Goal: Browse casually: Explore the website without a specific task or goal

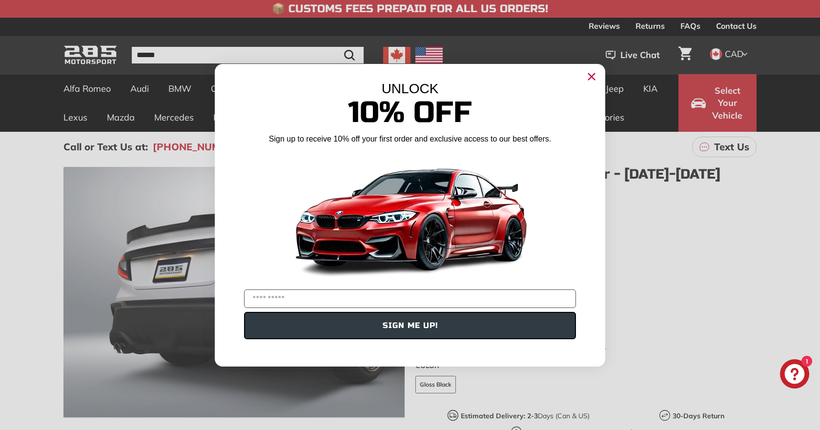
click at [580, 75] on div "UNLOCK 10% Off Sign up to receive 10% off your first order and exclusive access…" at bounding box center [410, 210] width 391 height 293
click at [589, 75] on circle "Close dialog" at bounding box center [592, 76] width 15 height 15
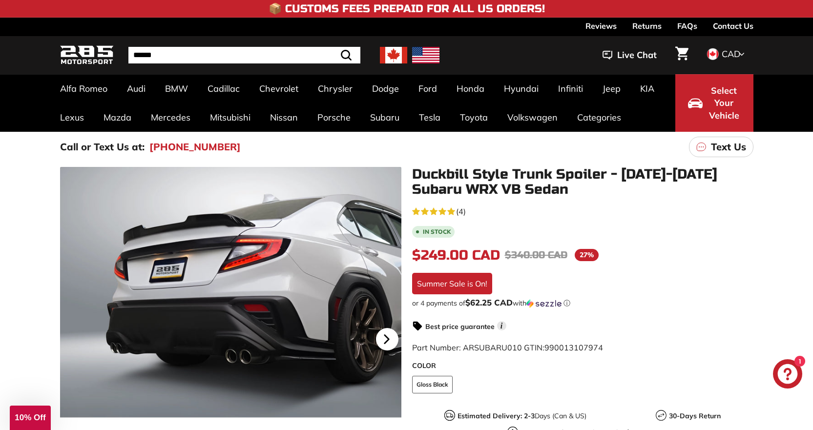
click at [385, 343] on icon at bounding box center [386, 339] width 4 height 8
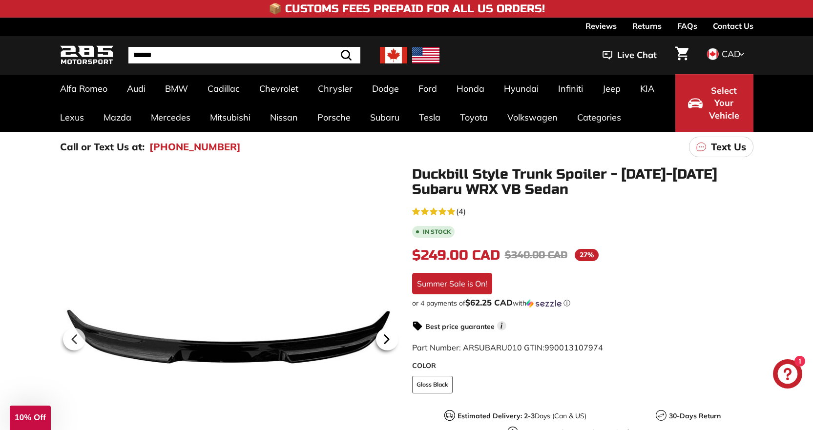
click at [385, 343] on icon at bounding box center [386, 339] width 4 height 8
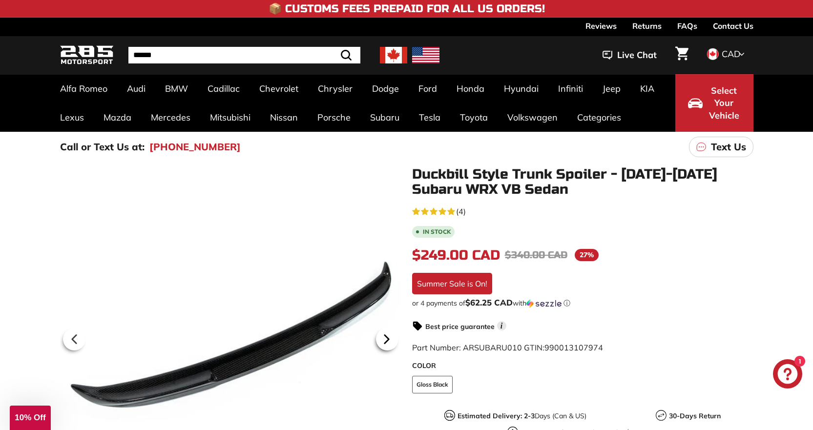
click at [385, 343] on icon at bounding box center [386, 339] width 4 height 8
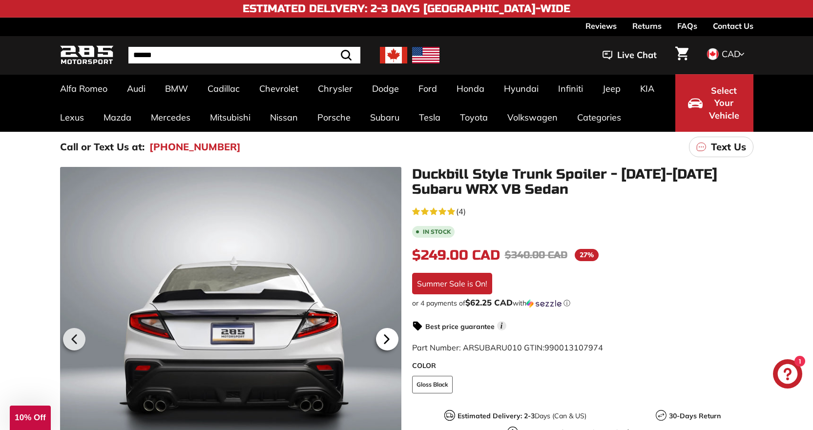
click at [385, 343] on icon at bounding box center [386, 339] width 4 height 8
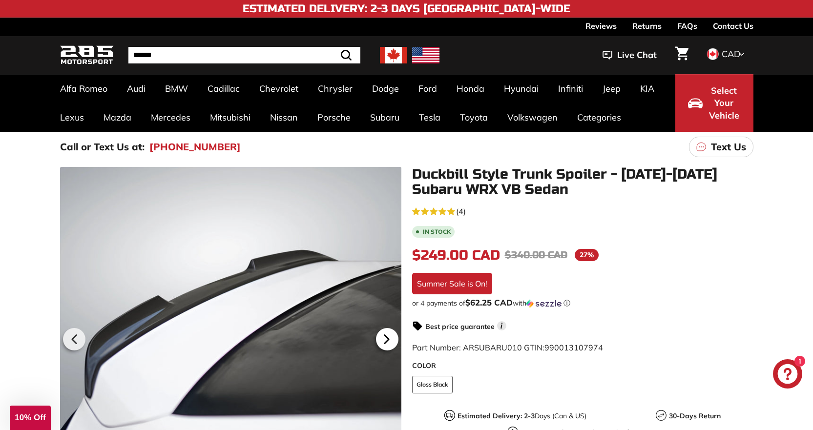
click at [385, 343] on icon at bounding box center [386, 339] width 4 height 8
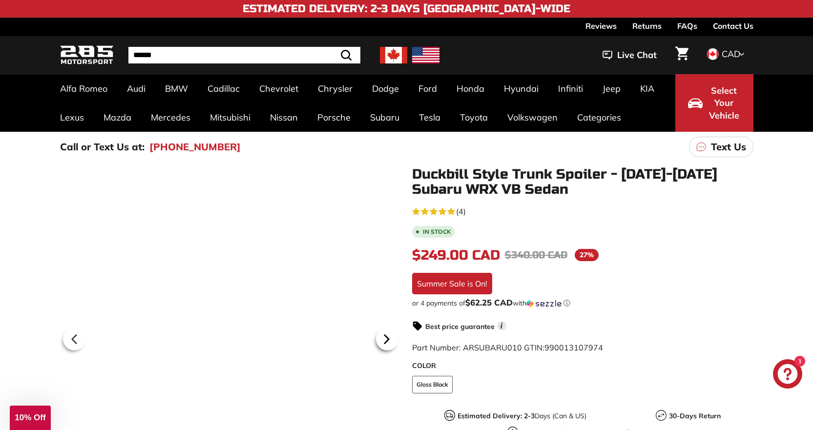
scroll to position [0, 143]
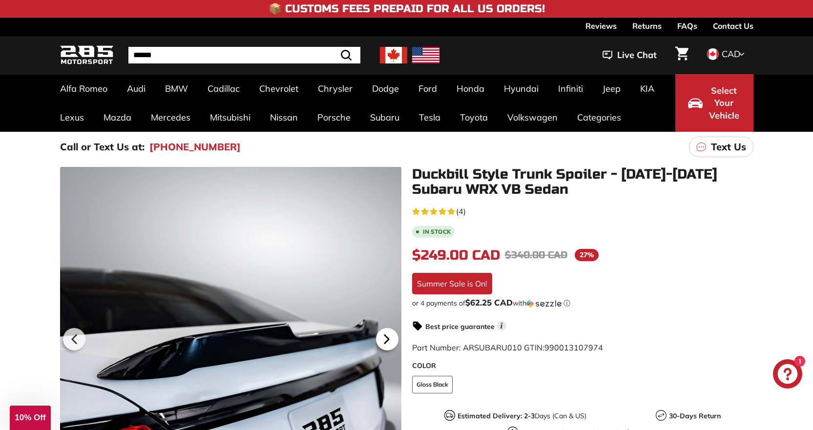
click at [385, 343] on icon at bounding box center [386, 339] width 4 height 8
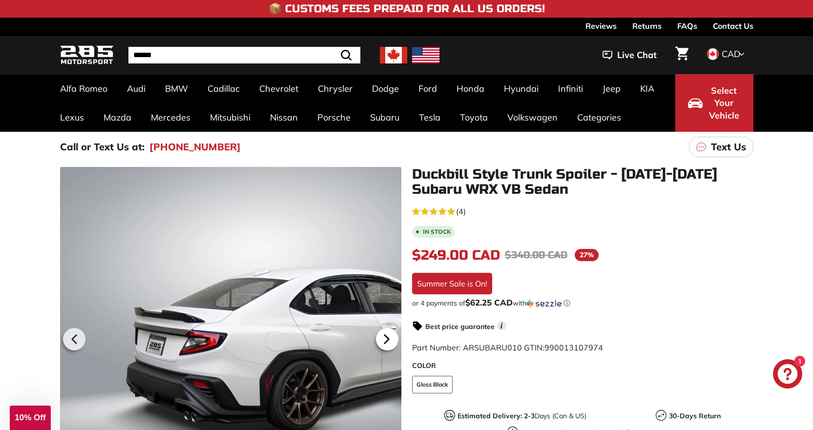
click at [385, 343] on icon at bounding box center [386, 339] width 4 height 8
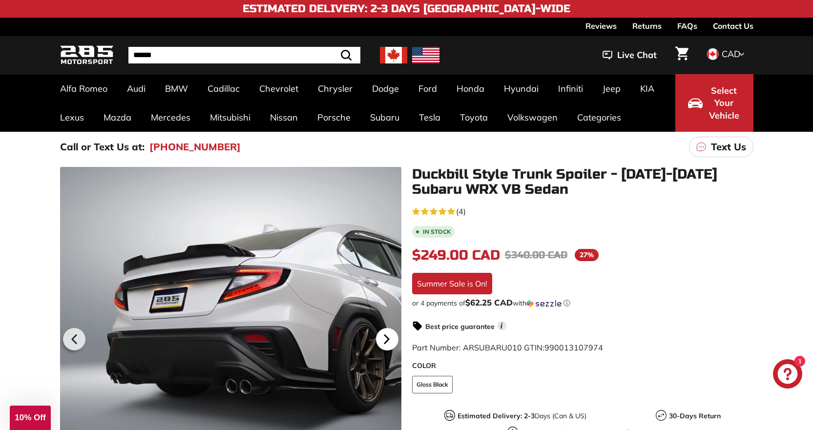
click at [385, 343] on icon at bounding box center [386, 339] width 4 height 8
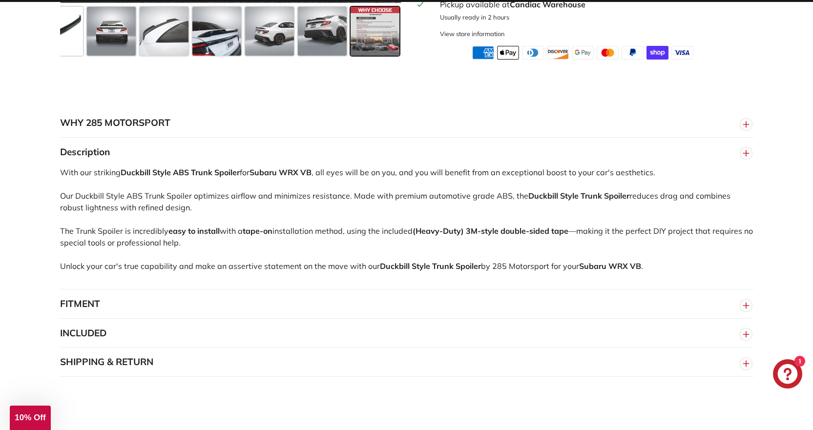
scroll to position [537, 0]
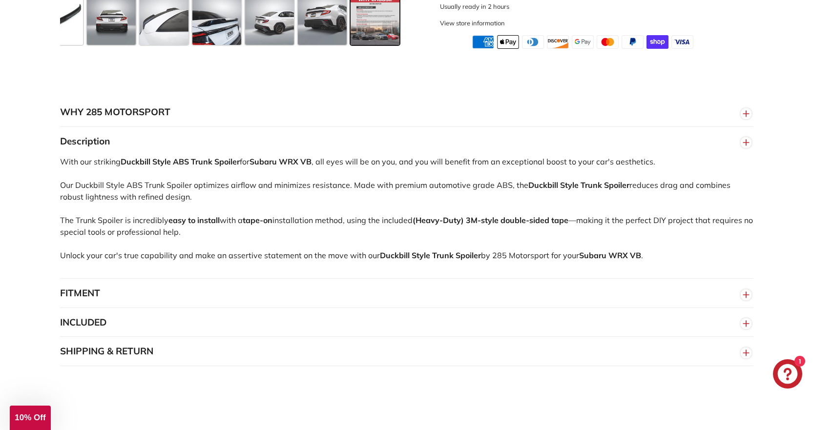
click at [232, 302] on button "FITMENT" at bounding box center [407, 293] width 694 height 29
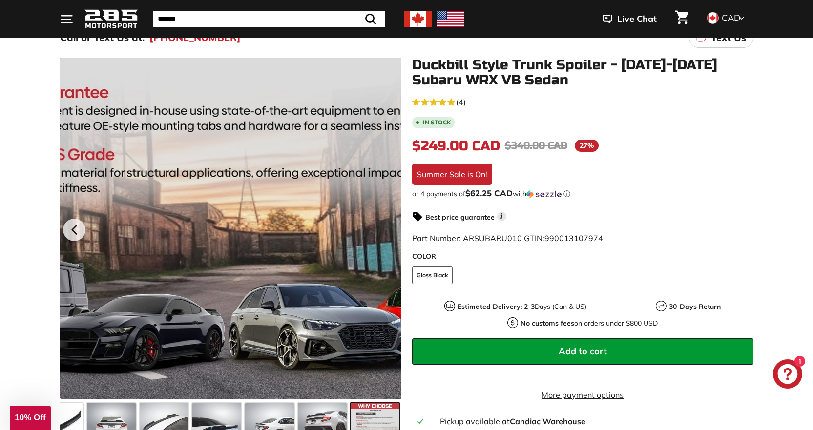
scroll to position [49, 0]
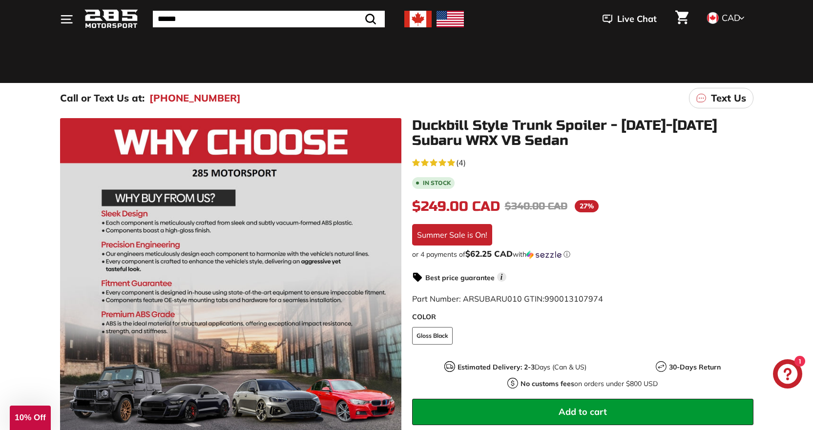
click at [69, 17] on icon ". . ." at bounding box center [66, 19] width 13 height 13
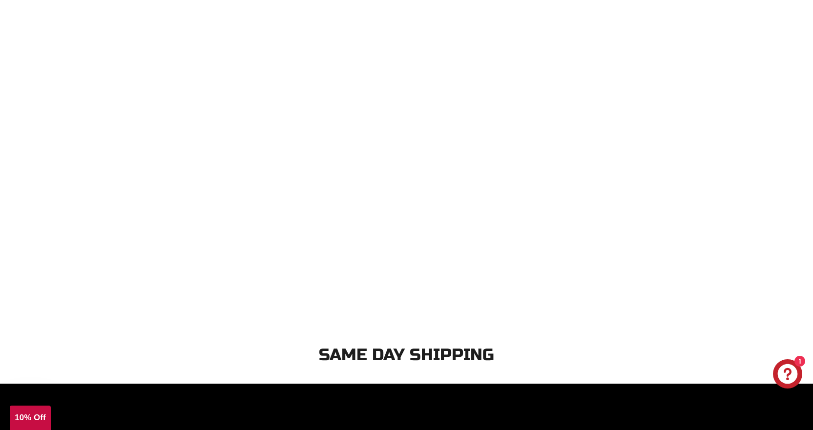
scroll to position [0, 0]
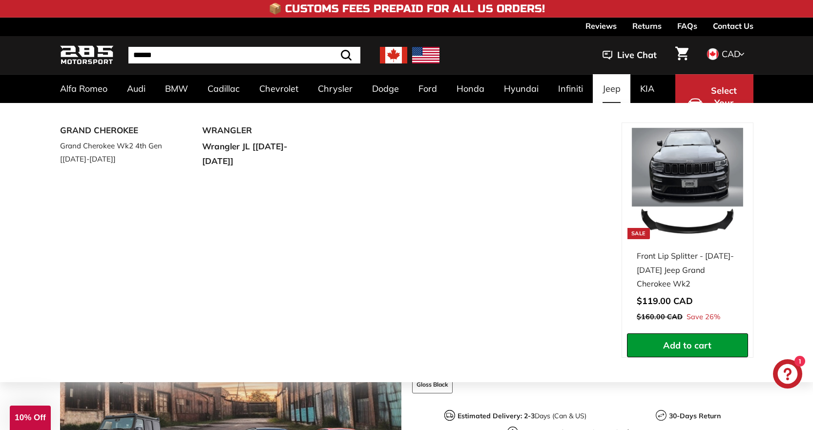
drag, startPoint x: 620, startPoint y: 264, endPoint x: 602, endPoint y: 78, distance: 186.5
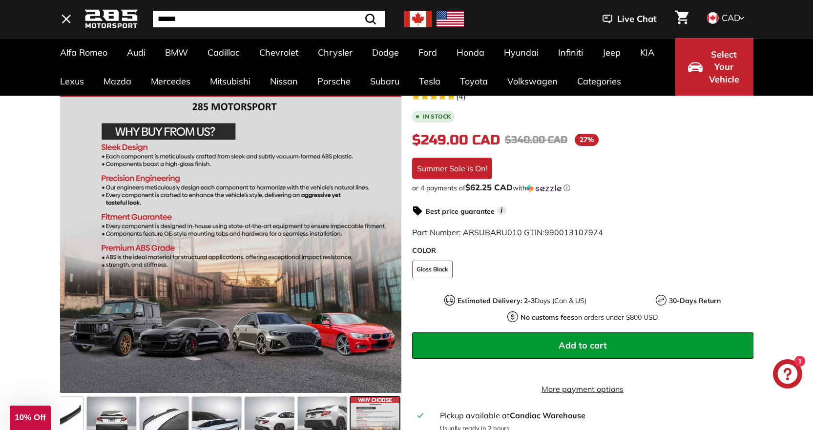
scroll to position [195, 0]
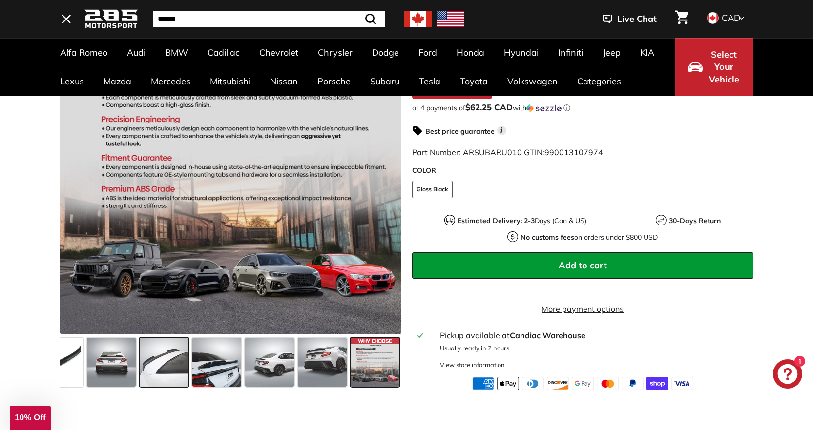
click at [174, 384] on span at bounding box center [164, 362] width 49 height 49
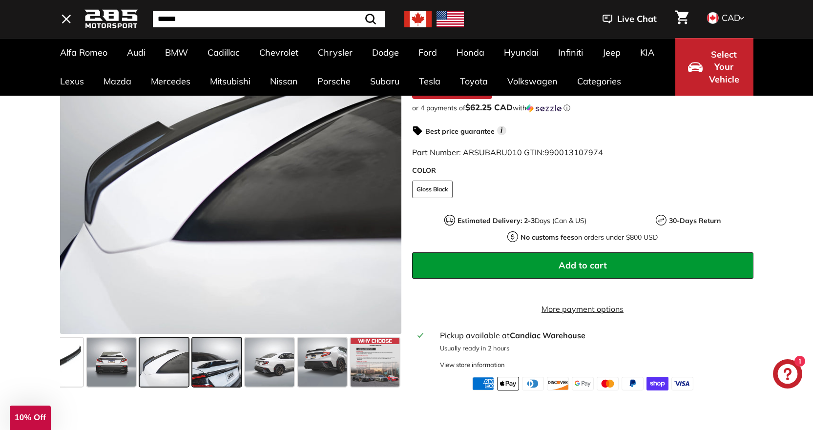
click at [225, 383] on span at bounding box center [216, 362] width 49 height 49
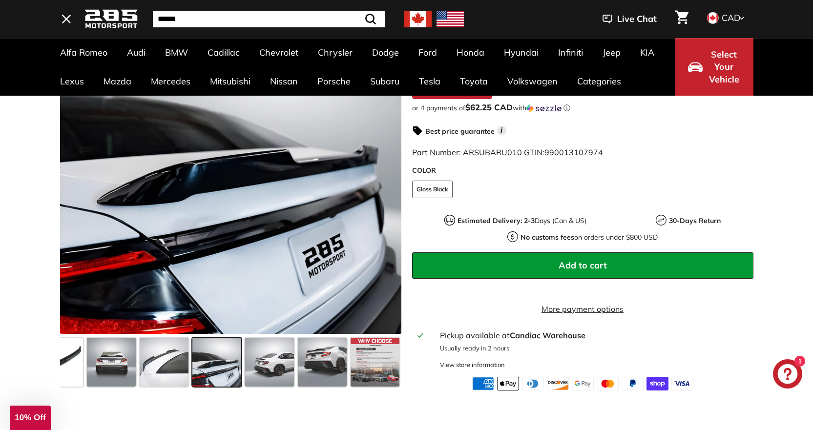
scroll to position [147, 0]
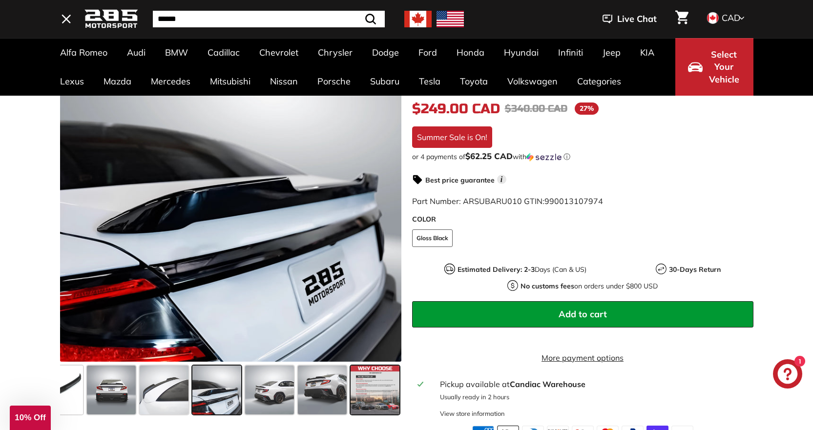
click at [384, 399] on span at bounding box center [375, 390] width 49 height 49
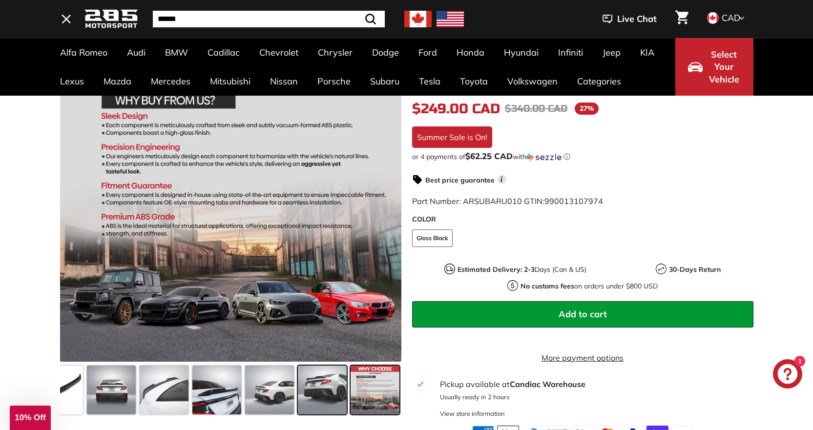
click at [322, 396] on span at bounding box center [322, 390] width 49 height 49
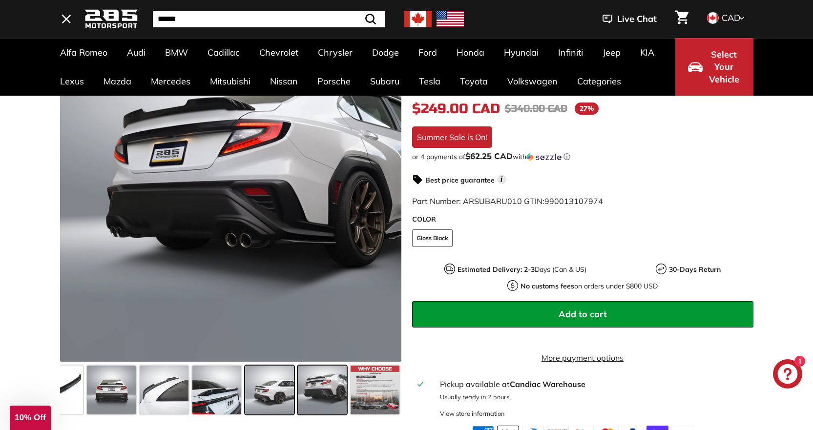
click at [270, 393] on span at bounding box center [269, 390] width 49 height 49
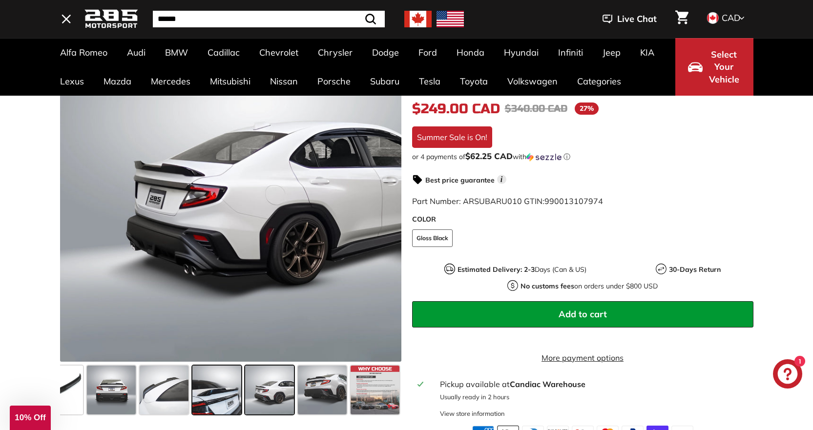
click at [197, 407] on span at bounding box center [216, 390] width 49 height 49
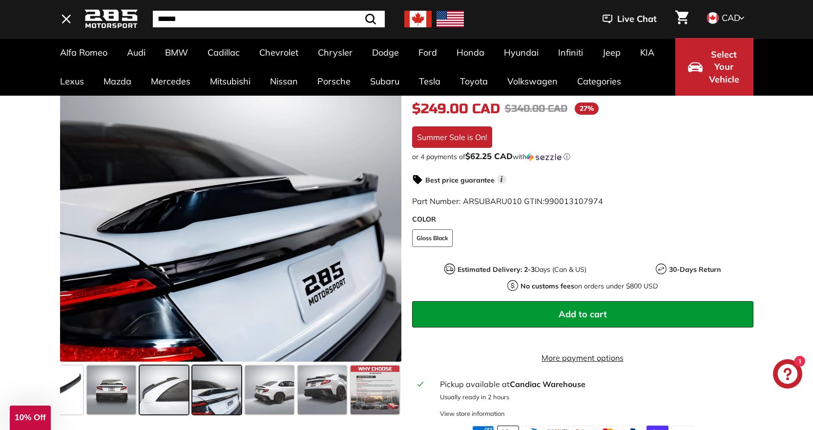
click at [160, 397] on span at bounding box center [164, 390] width 49 height 49
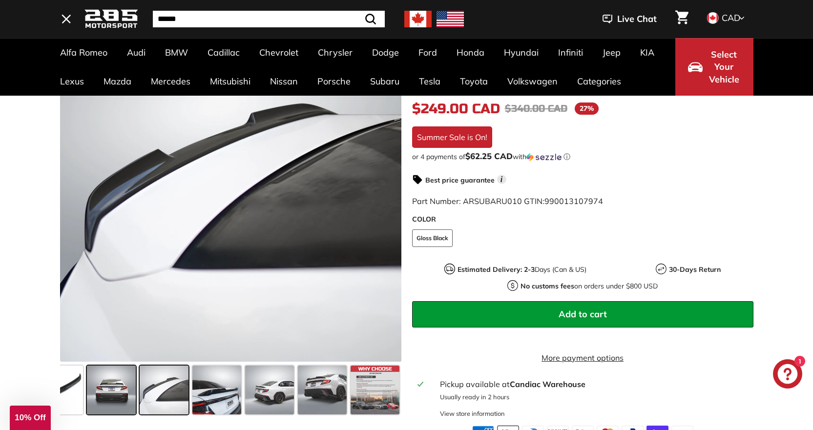
click at [99, 389] on span at bounding box center [111, 390] width 49 height 49
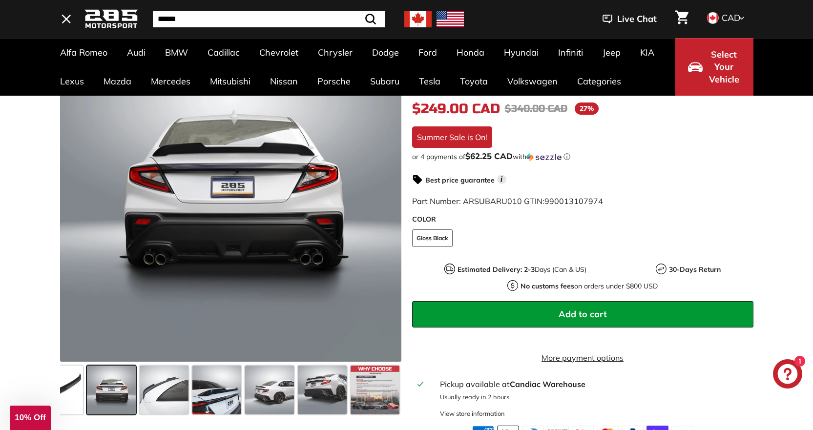
scroll to position [98, 0]
